Goal: Register for event/course

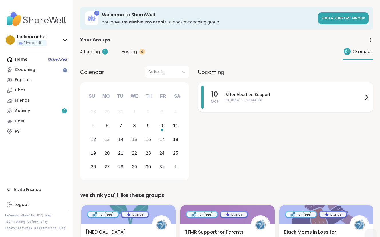
click at [272, 104] on div "After Abortion Support 10:00AM - 11:30AM PDT" at bounding box center [298, 97] width 144 height 23
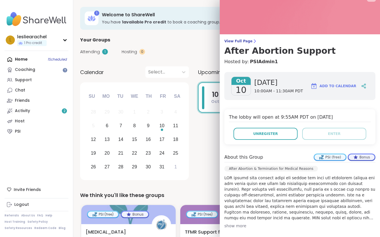
scroll to position [13, 0]
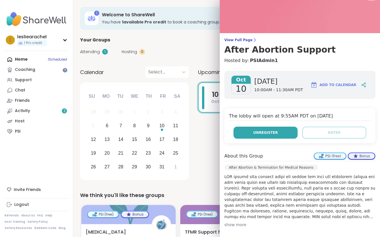
click at [262, 136] on button "Unregister" at bounding box center [266, 133] width 64 height 12
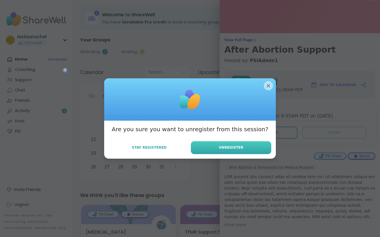
click at [245, 145] on button "Unregister" at bounding box center [231, 147] width 80 height 13
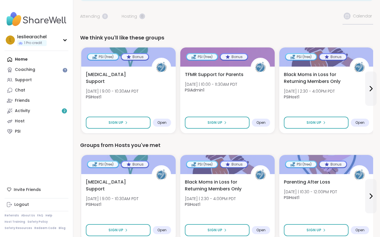
scroll to position [26, 0]
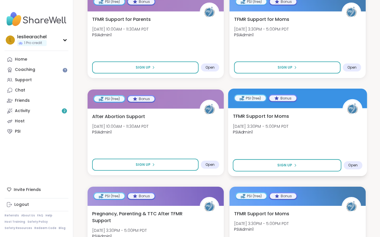
scroll to position [167, 0]
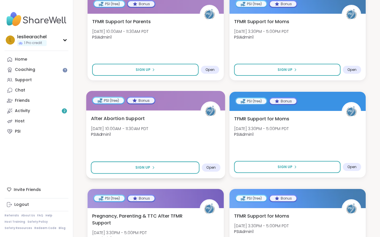
click at [205, 136] on div "After Abortion Support Fri, Oct 10 | 10:00AM - 11:30AM PDT PSIAdmin1" at bounding box center [156, 128] width 130 height 26
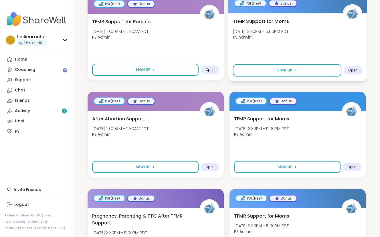
click at [305, 40] on div "TFMR Support for Moms Thu, Oct 09 | 3:30PM - 5:00PM PDT PSIAdmin1" at bounding box center [298, 31] width 130 height 26
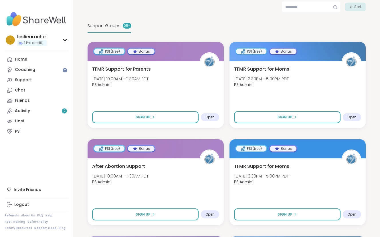
scroll to position [117, 0]
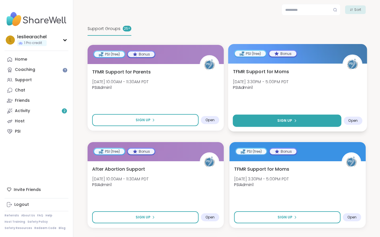
click at [314, 124] on button "Sign Up" at bounding box center [287, 121] width 108 height 12
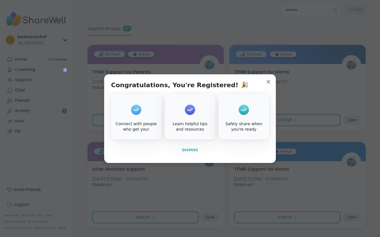
click at [193, 151] on span "Dismiss" at bounding box center [190, 150] width 16 height 4
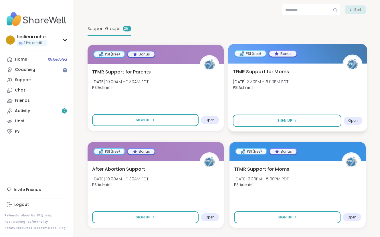
click at [305, 94] on div "TFMR Support for Moms Thu, Oct 09 | 3:30PM - 5:00PM PDT PSIAdmin1" at bounding box center [298, 81] width 130 height 26
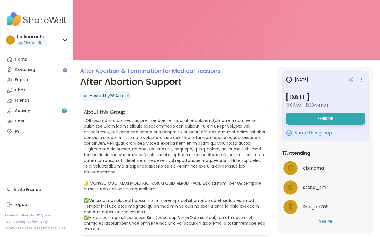
scroll to position [16, 0]
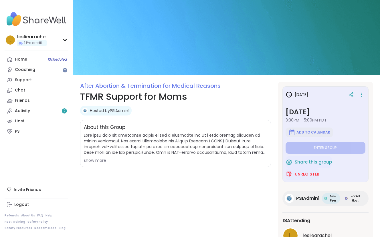
click at [305, 132] on span "Add to Calendar" at bounding box center [314, 132] width 34 height 5
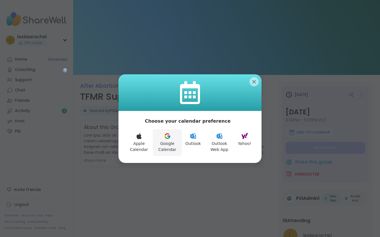
click at [170, 141] on button "Google Calendar" at bounding box center [167, 142] width 29 height 27
